Goal: Navigation & Orientation: Find specific page/section

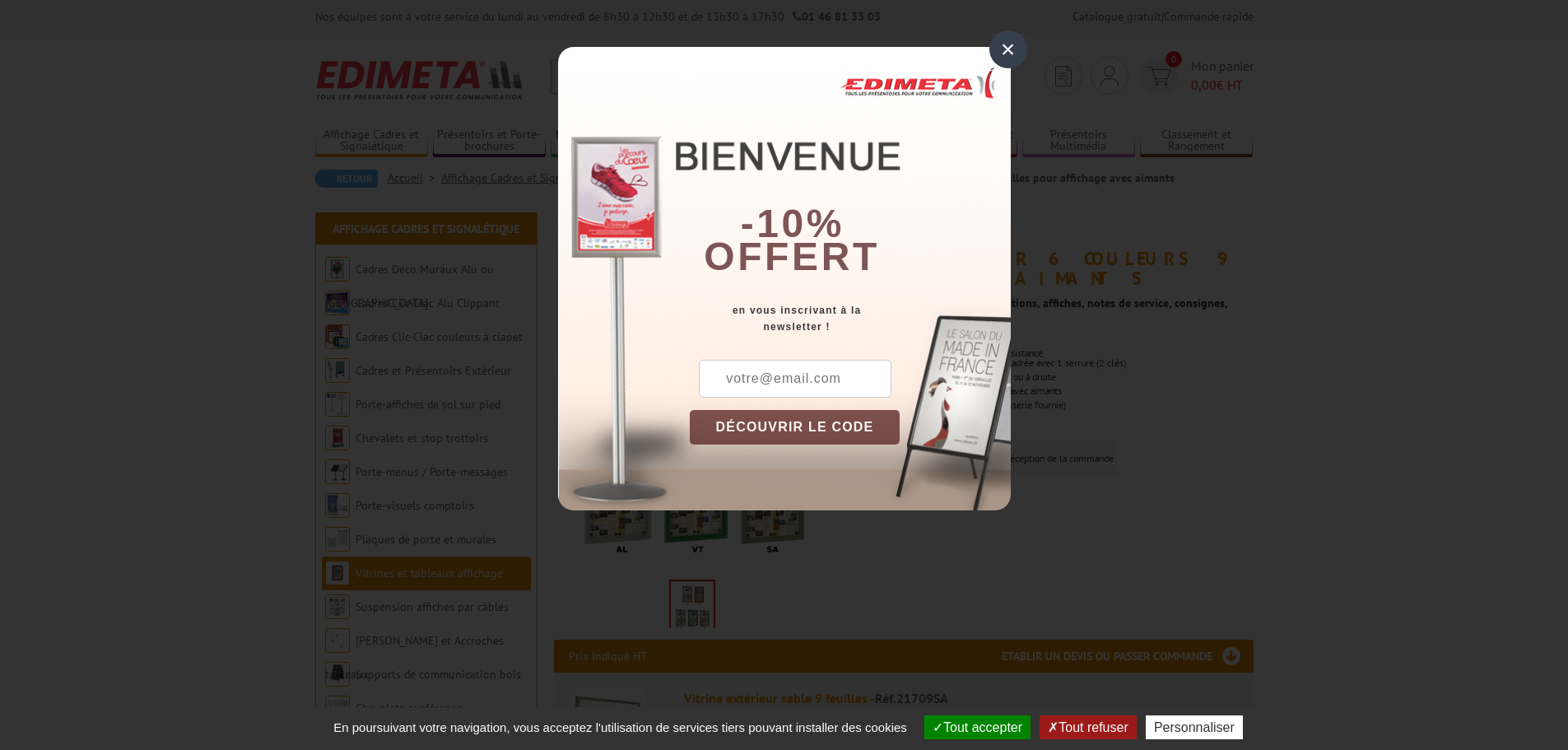
click at [1017, 42] on div "×" at bounding box center [1008, 49] width 38 height 38
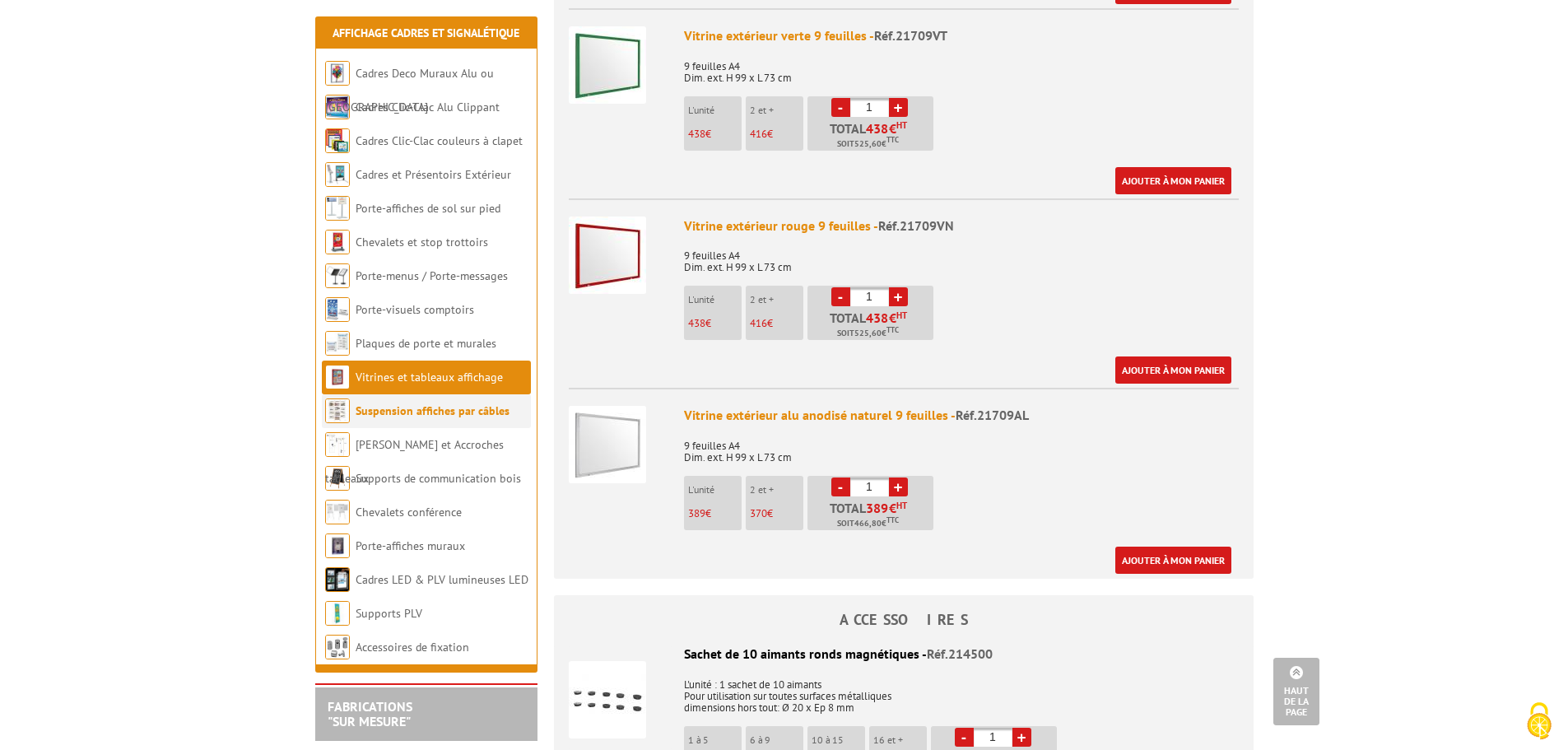
scroll to position [1125, 0]
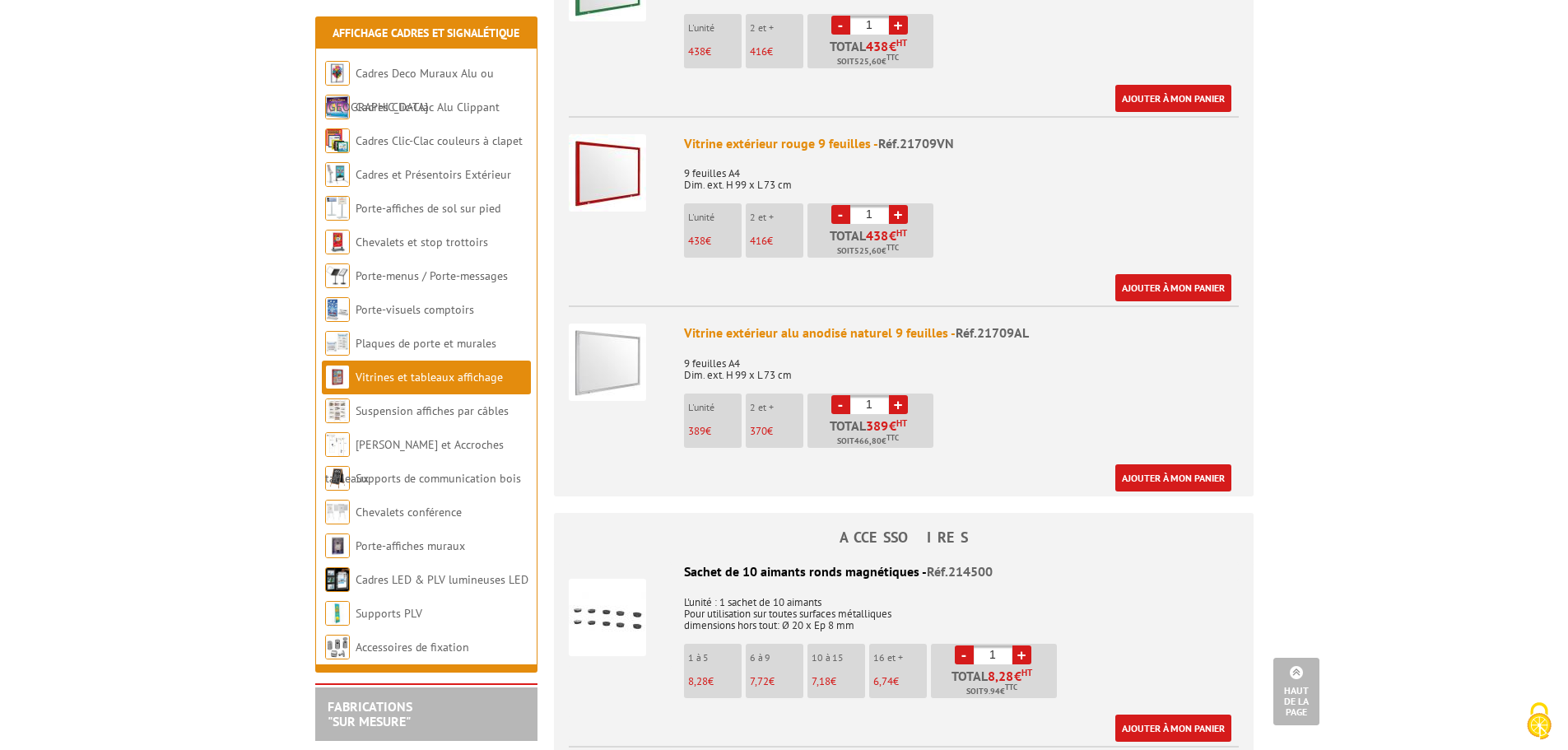
click at [368, 377] on link "Vitrines et tableaux affichage" at bounding box center [429, 376] width 148 height 15
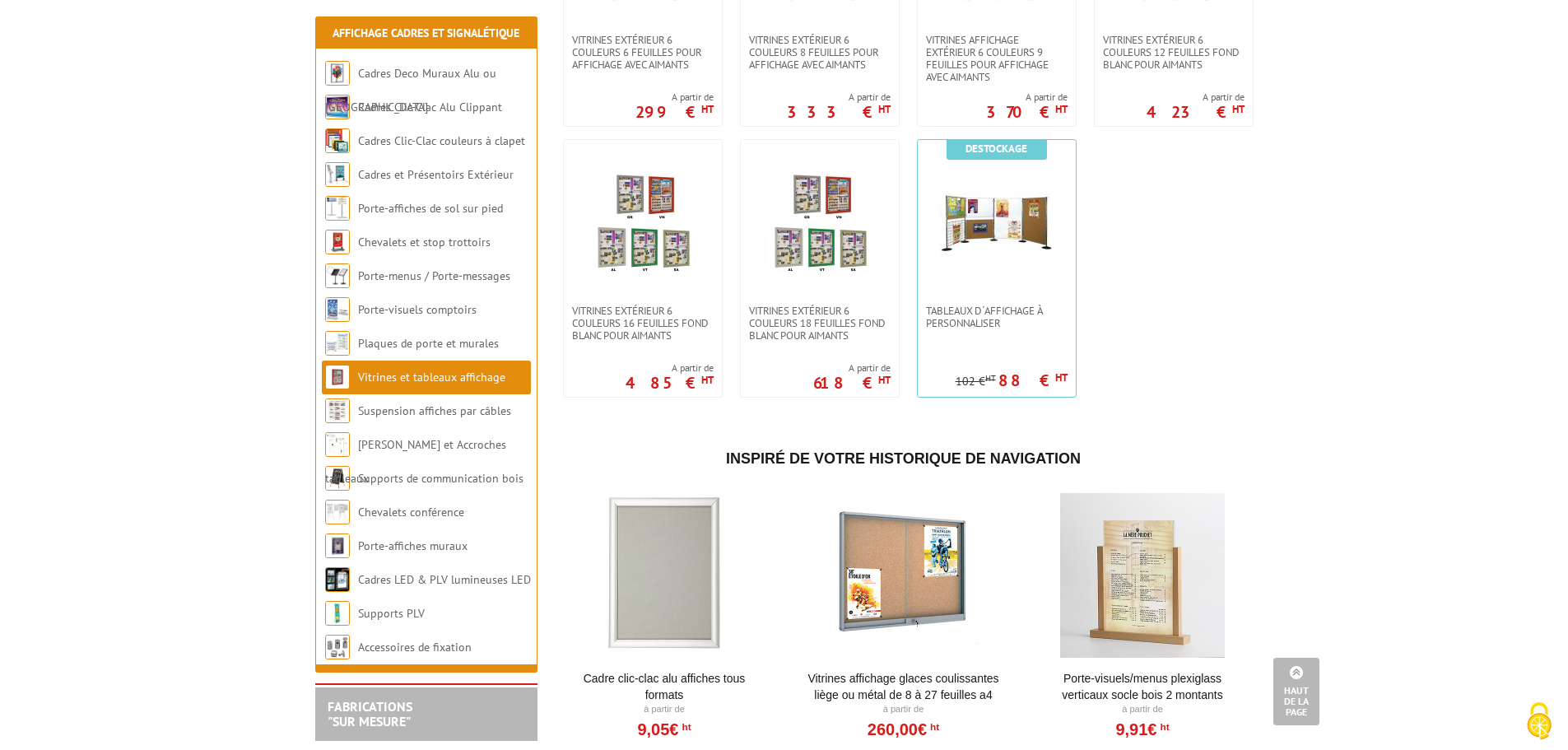
scroll to position [1317, 0]
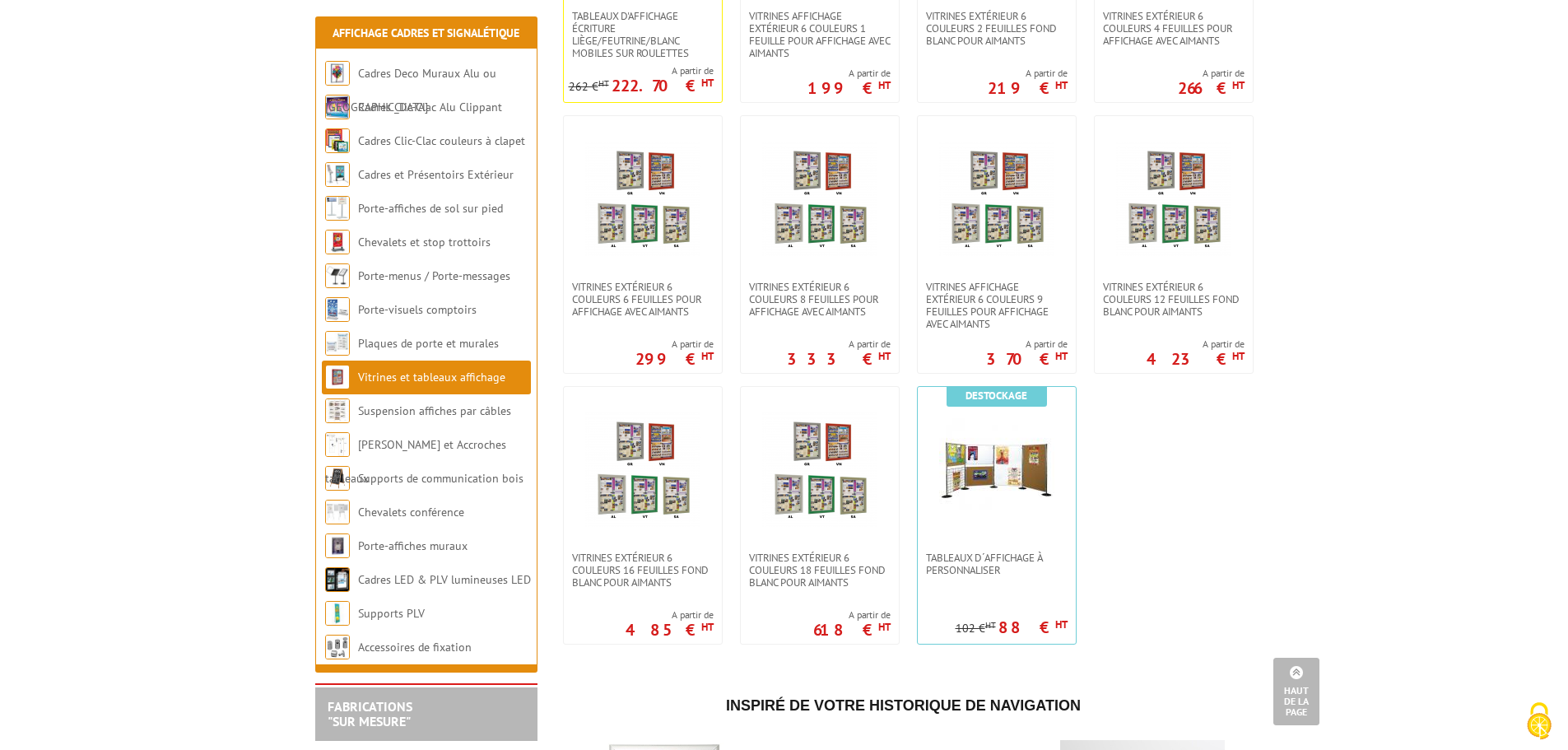
click at [429, 377] on link "Vitrines et tableaux affichage" at bounding box center [432, 376] width 148 height 15
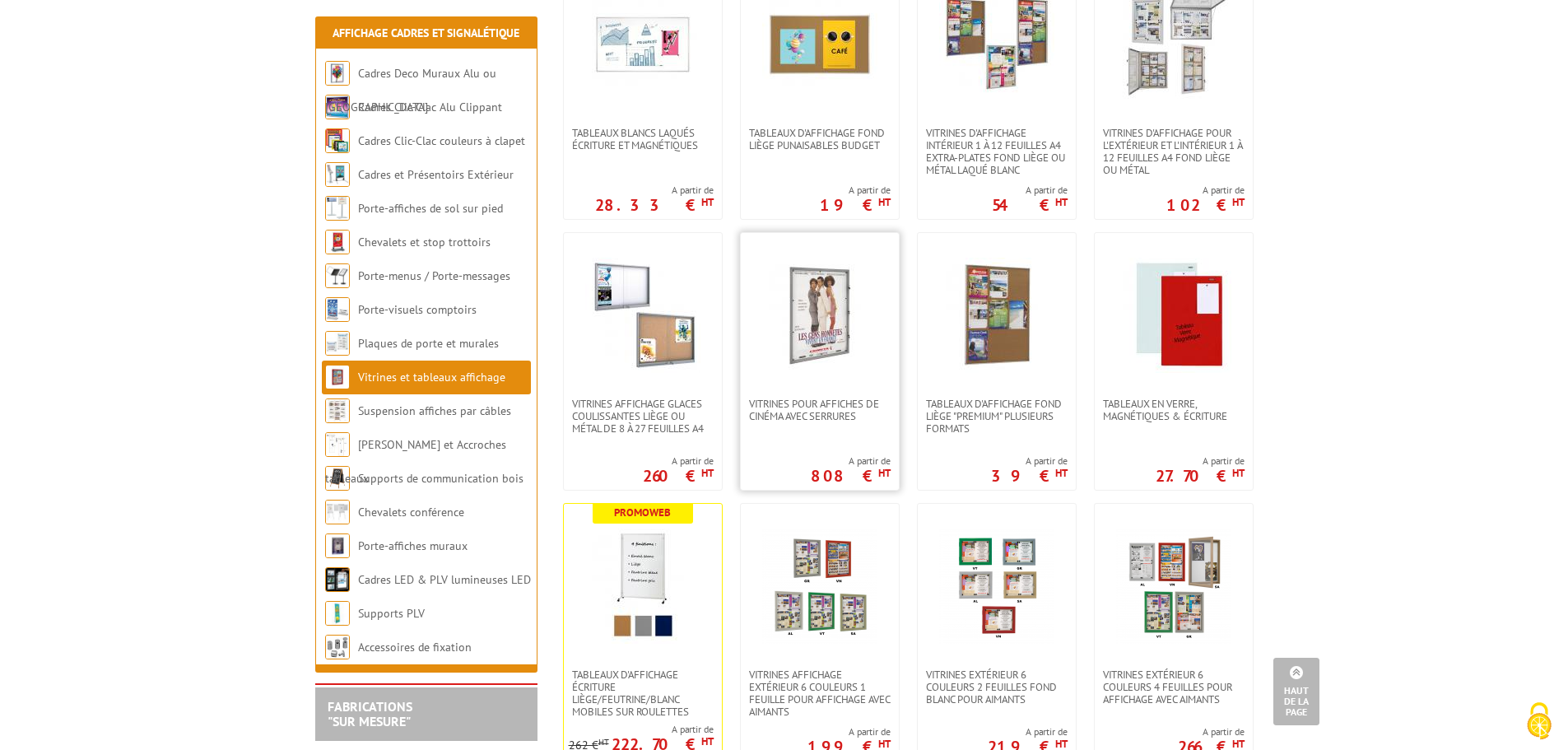
scroll to position [823, 0]
